Goal: Information Seeking & Learning: Learn about a topic

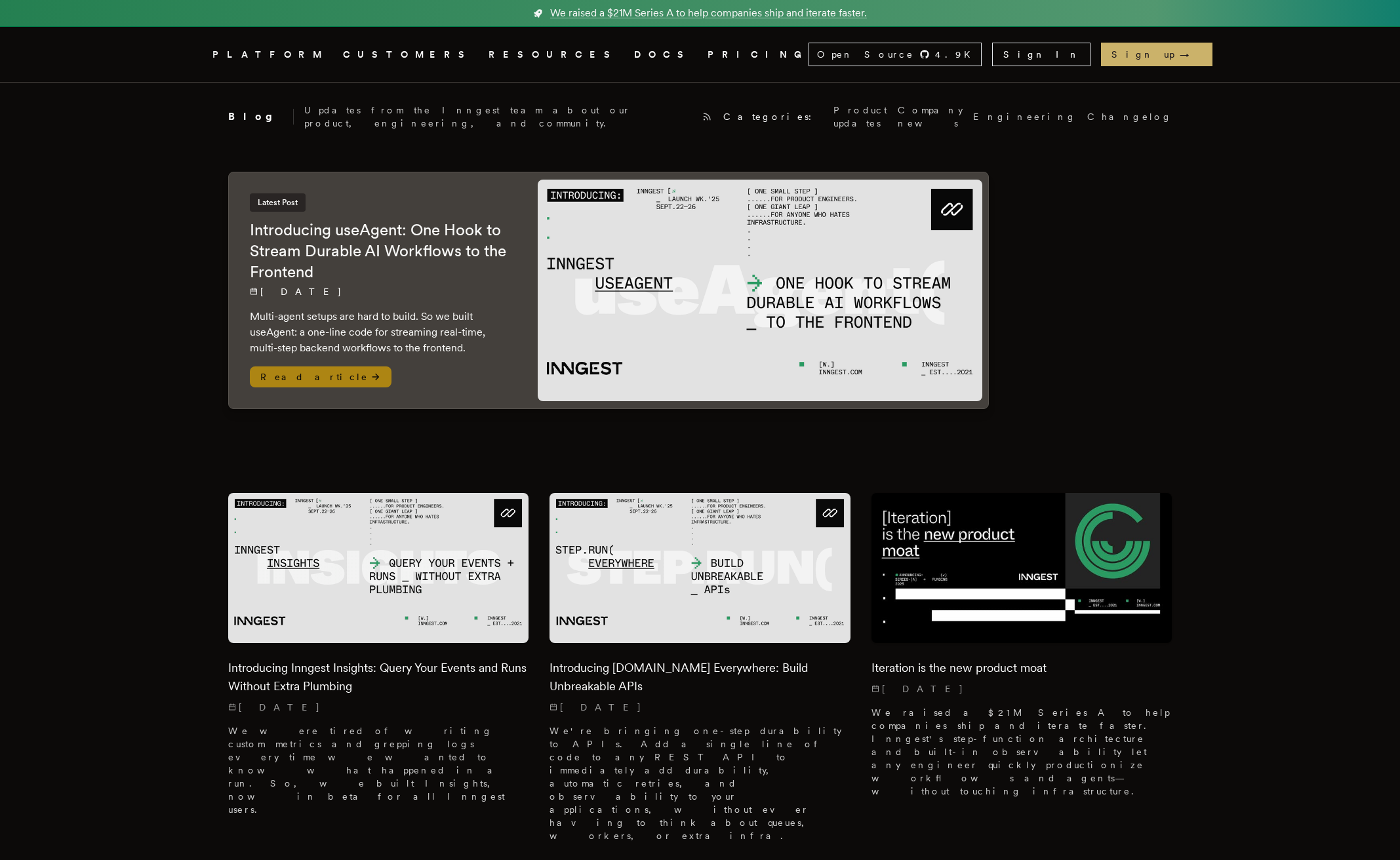
click at [419, 246] on h2 "Introducing useAgent: One Hook to Stream Durable AI Workflows to the Frontend" at bounding box center [380, 251] width 261 height 63
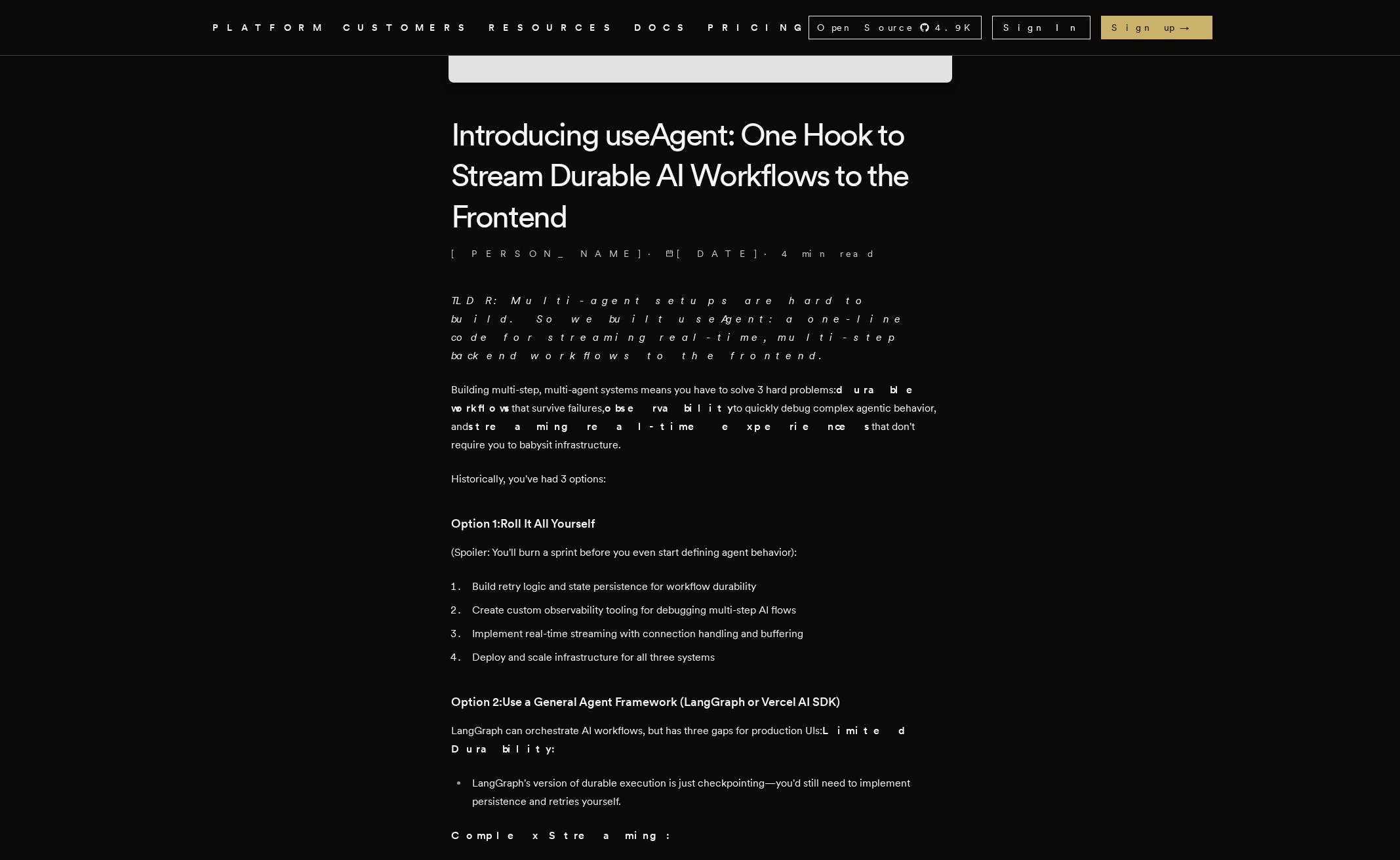
scroll to position [295, 0]
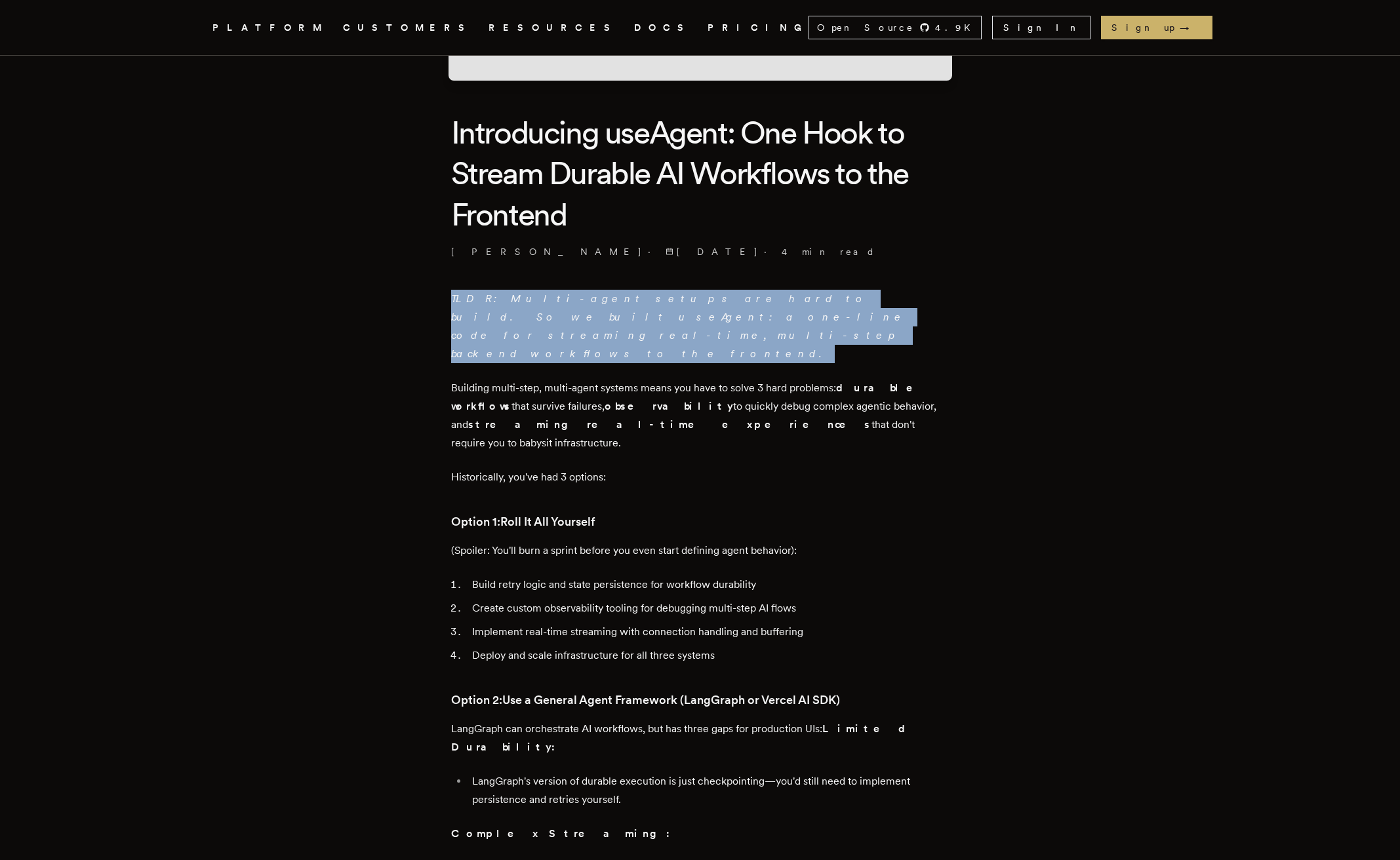
drag, startPoint x: 450, startPoint y: 288, endPoint x: 754, endPoint y: 319, distance: 305.6
click at [754, 319] on p "TLDR: Multi-agent setups are hard to build. So we built useAgent: a one-line co…" at bounding box center [700, 326] width 499 height 73
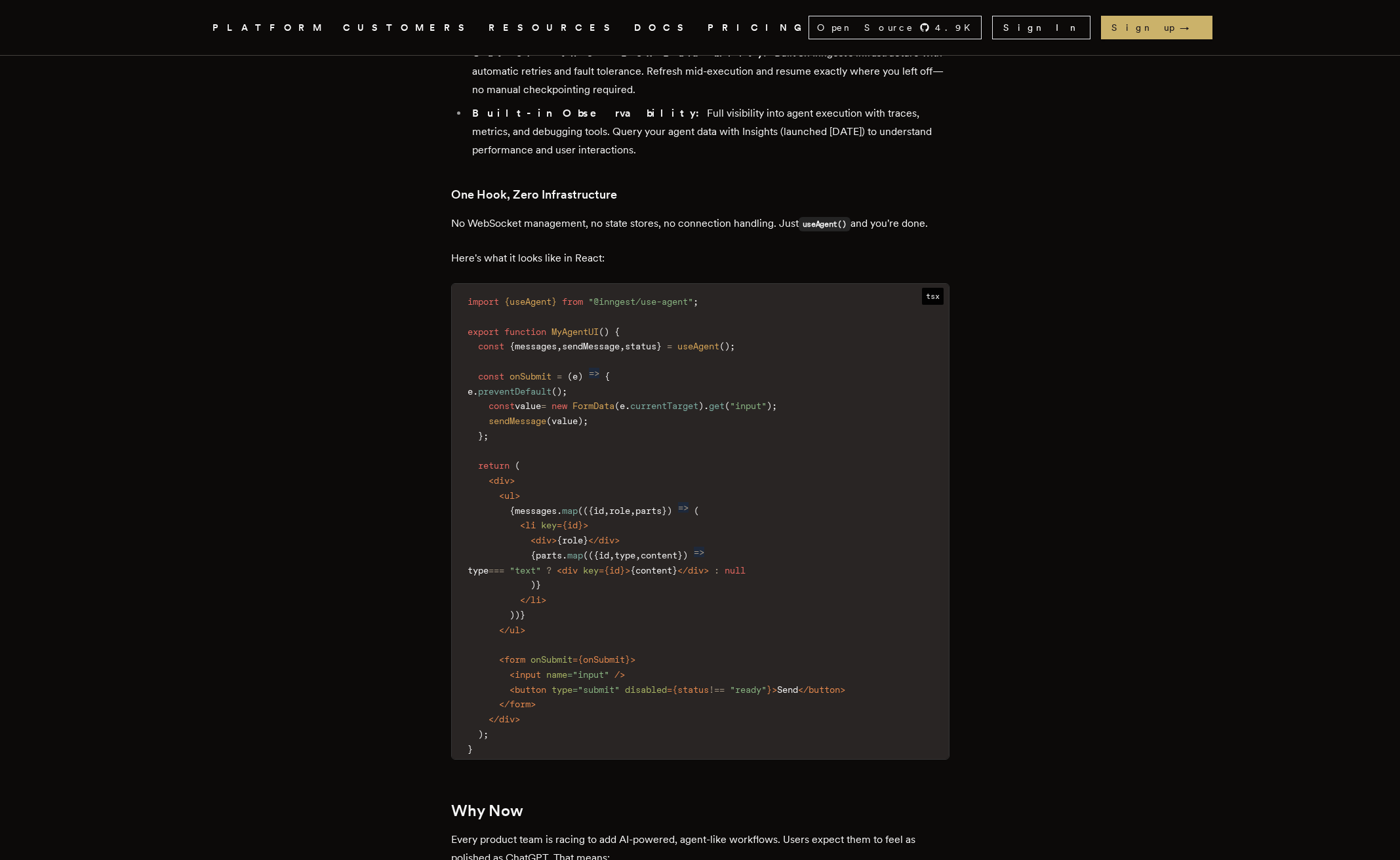
scroll to position [1709, 0]
